Goal: Navigation & Orientation: Find specific page/section

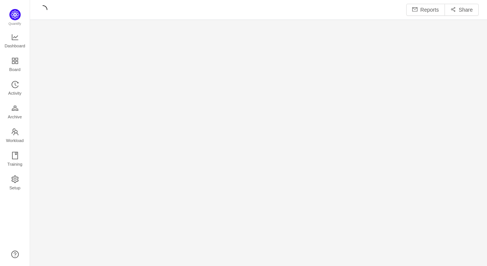
scroll to position [8, 8]
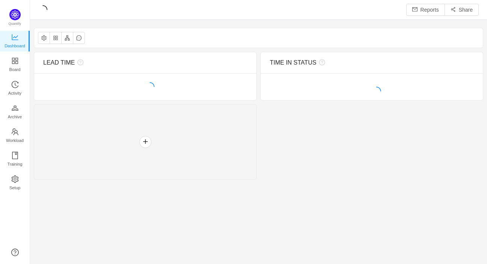
scroll to position [8, 8]
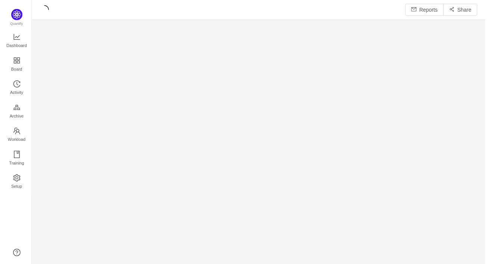
scroll to position [257, 444]
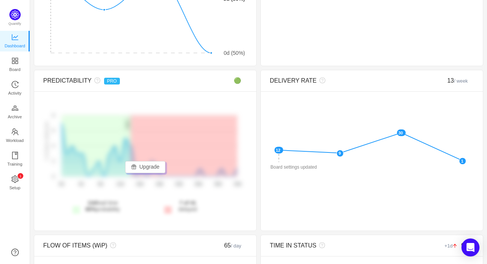
scroll to position [120, 0]
